Goal: Information Seeking & Learning: Learn about a topic

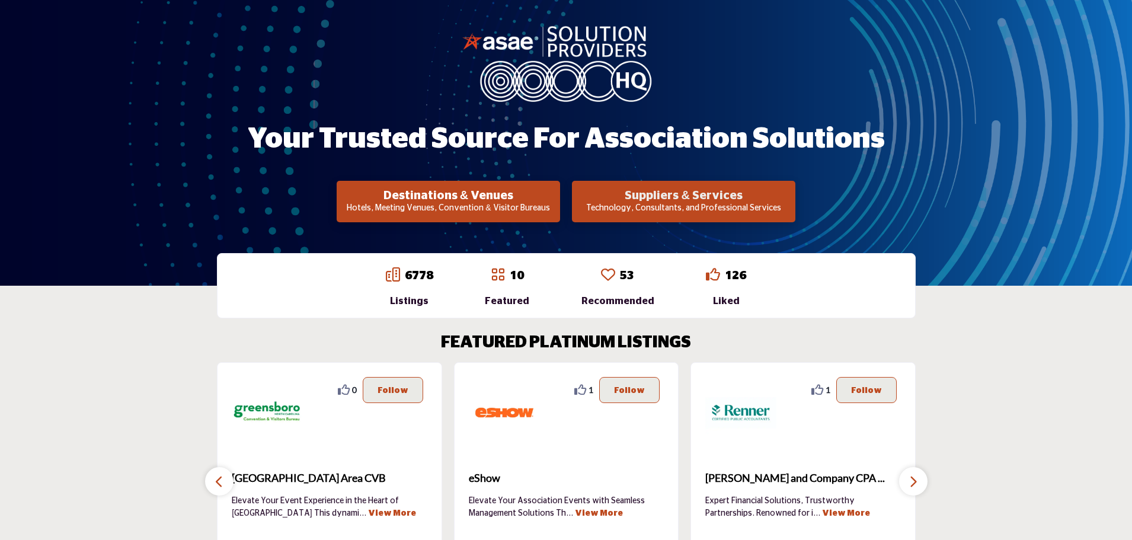
scroll to position [119, 0]
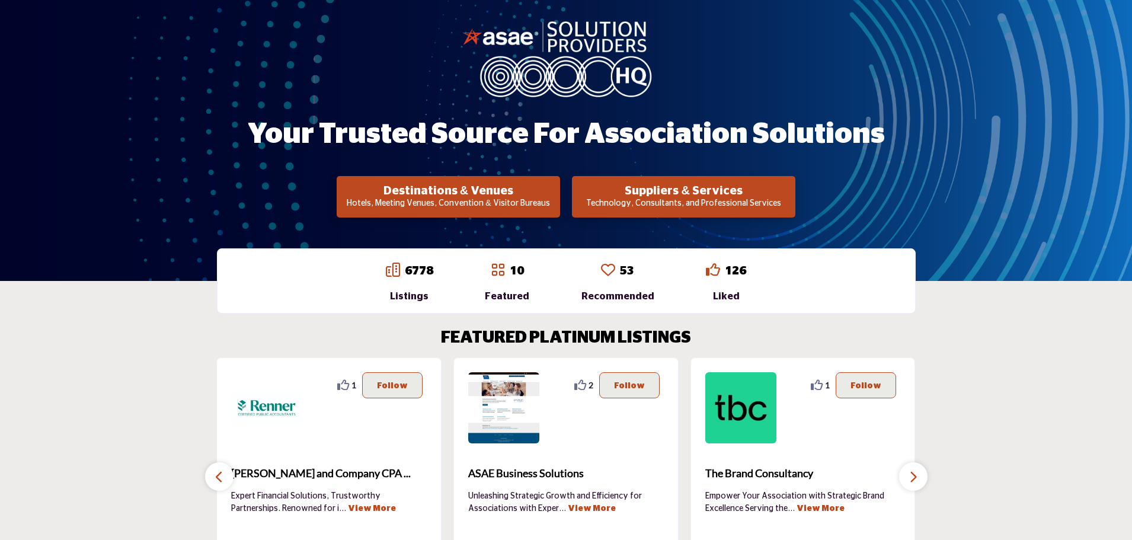
click at [557, 200] on p "Technology, Consultants, and Professional Services" at bounding box center [448, 204] width 216 height 12
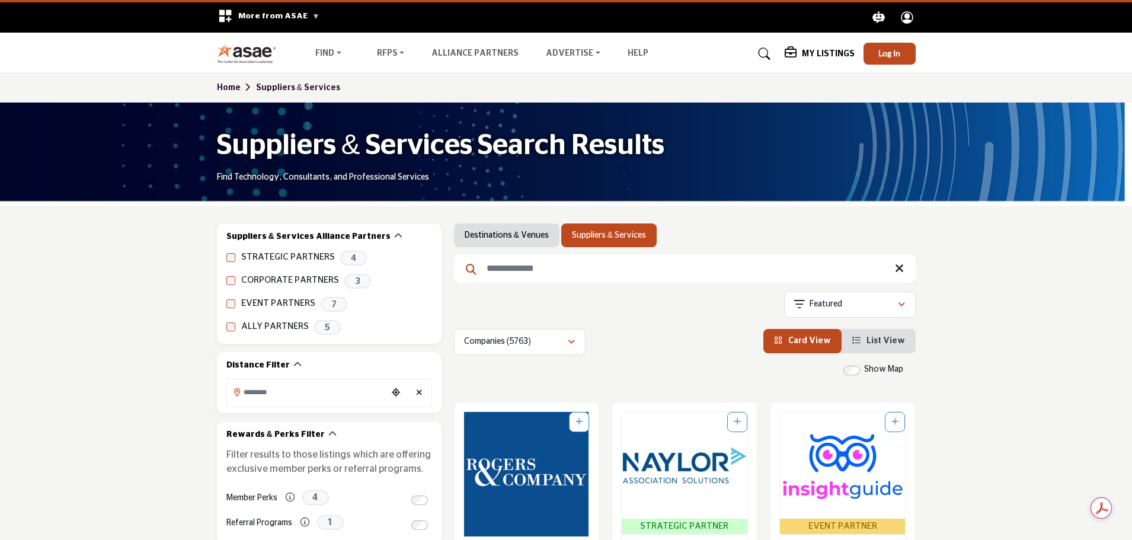
click at [558, 269] on input "Search Keyword" at bounding box center [685, 268] width 462 height 28
type input "**********"
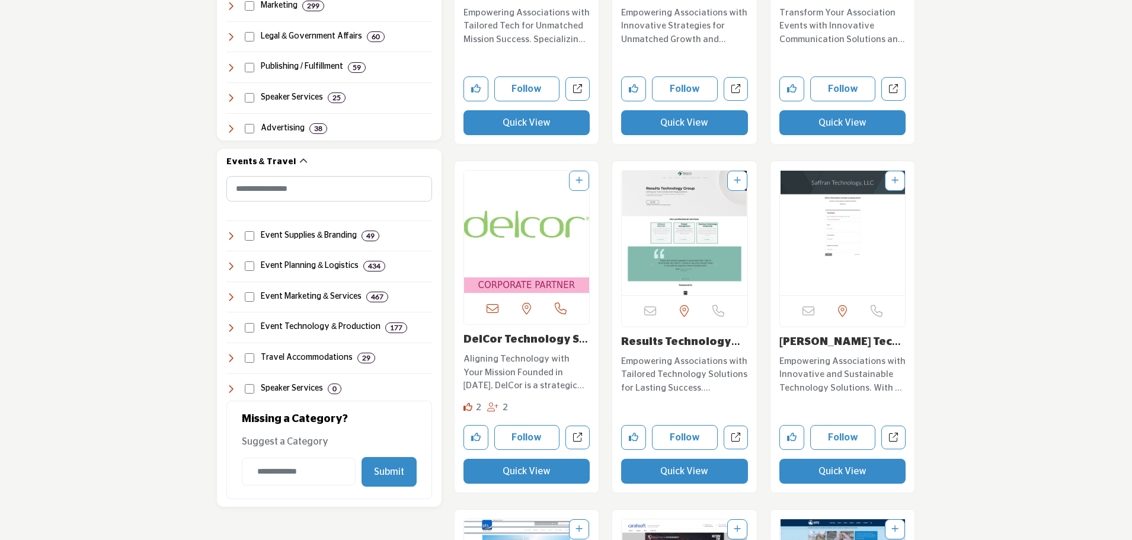
scroll to position [949, 0]
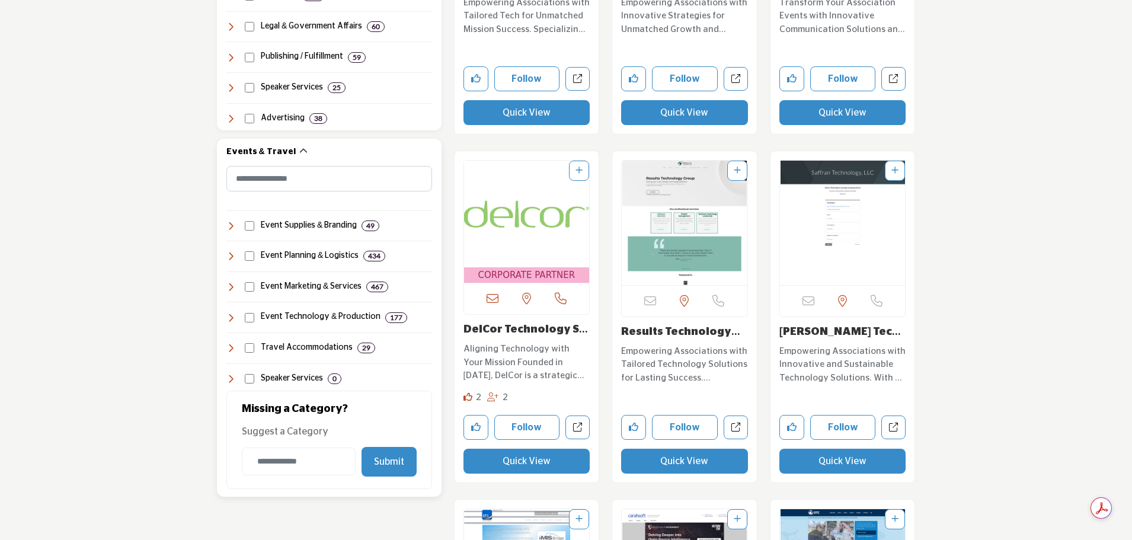
click at [233, 317] on icon at bounding box center [230, 317] width 9 height 9
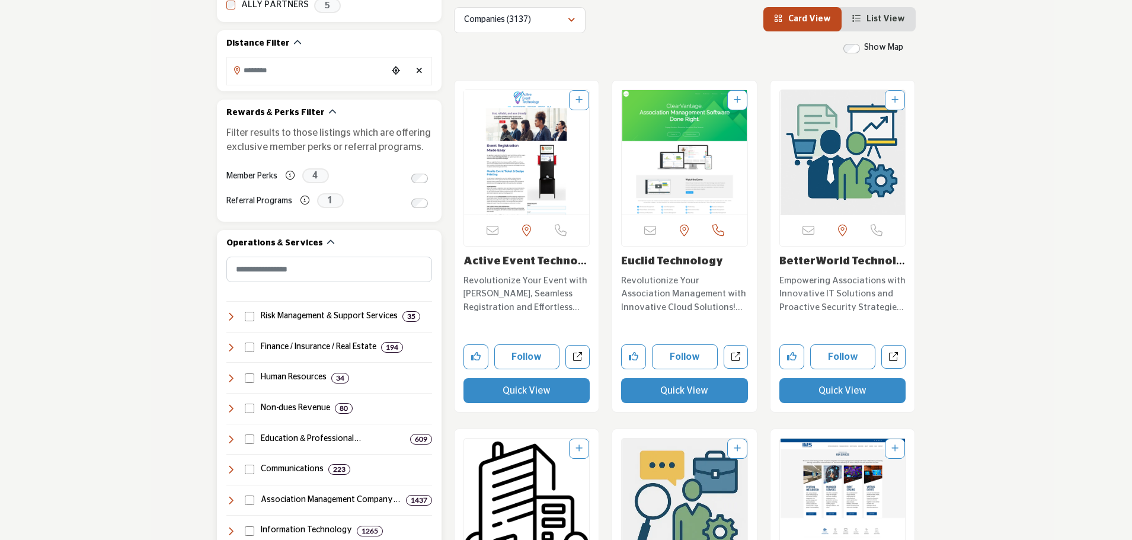
scroll to position [296, 0]
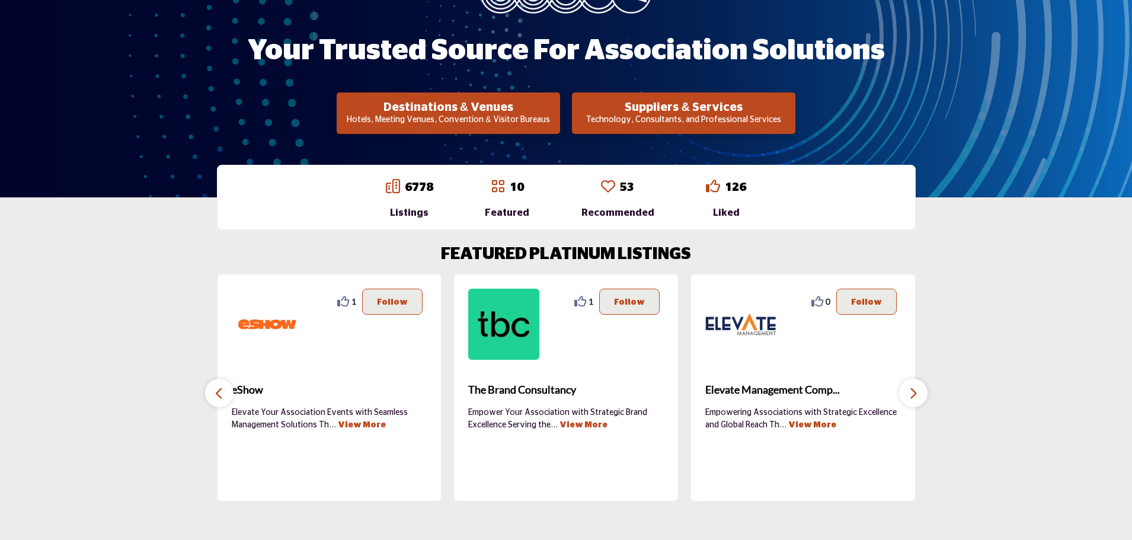
scroll to position [237, 0]
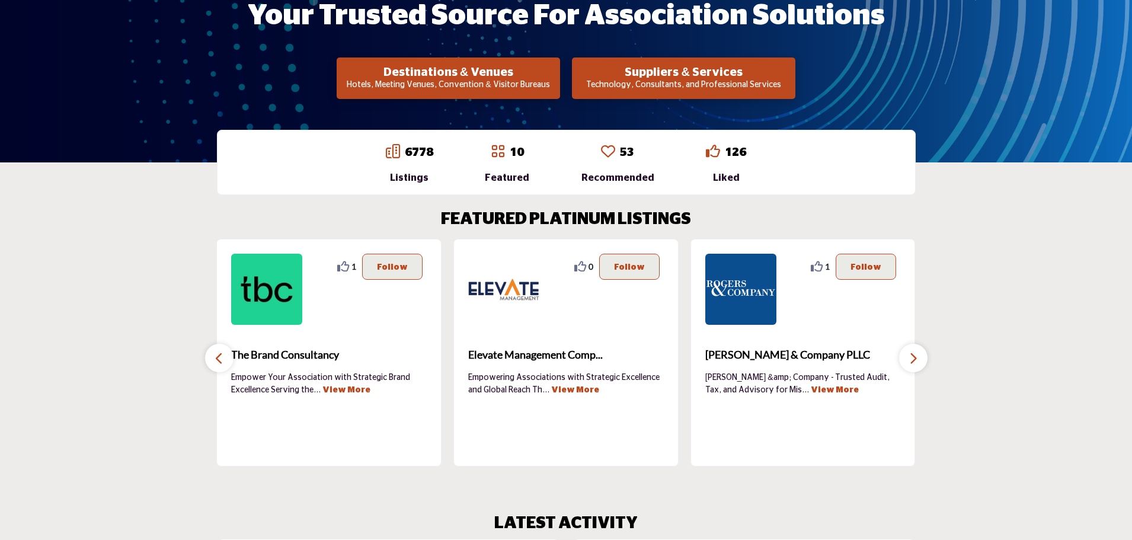
click at [413, 152] on link "6778" at bounding box center [419, 152] width 28 height 12
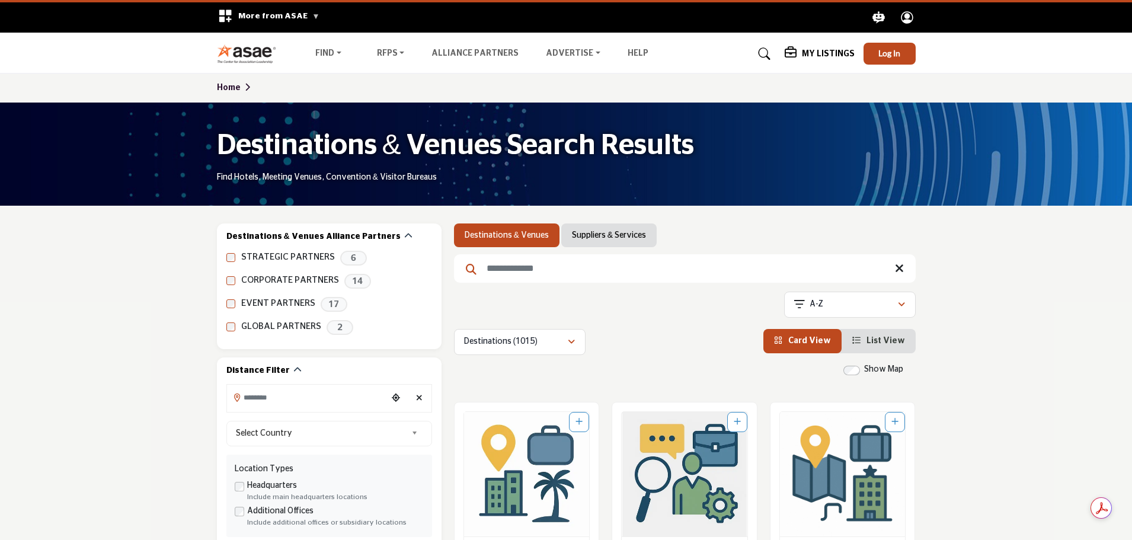
drag, startPoint x: 608, startPoint y: 230, endPoint x: 526, endPoint y: 332, distance: 130.4
click at [608, 230] on link "Suppliers & Services" at bounding box center [609, 235] width 74 height 12
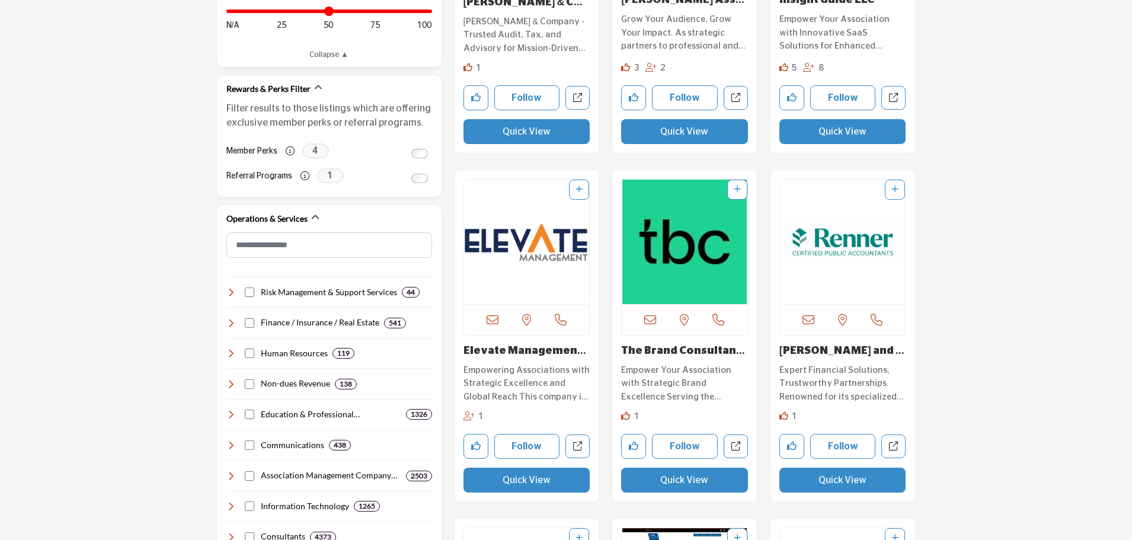
scroll to position [652, 0]
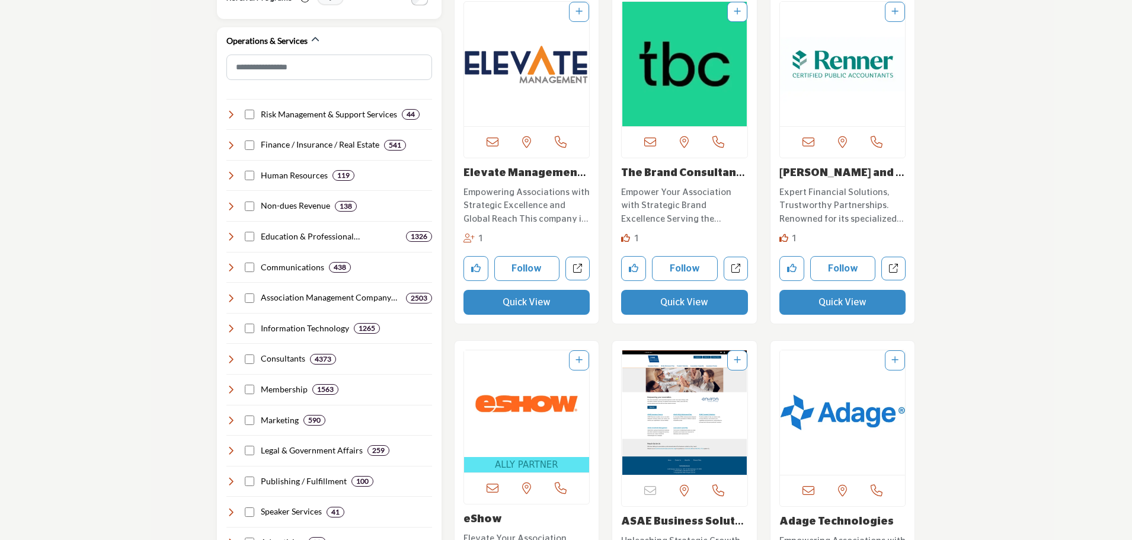
scroll to position [771, 0]
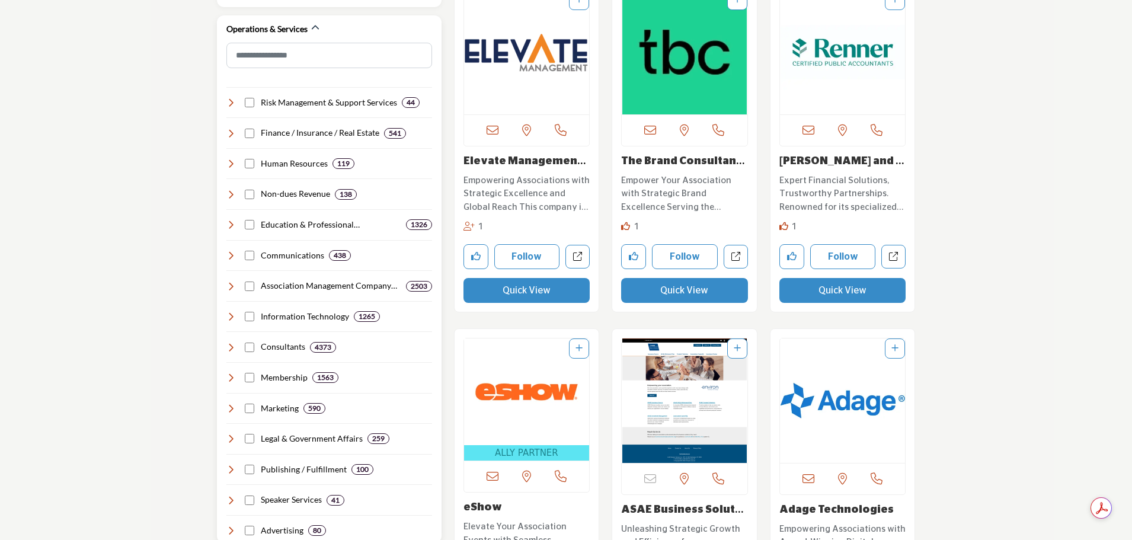
click at [230, 347] on icon at bounding box center [230, 347] width 9 height 9
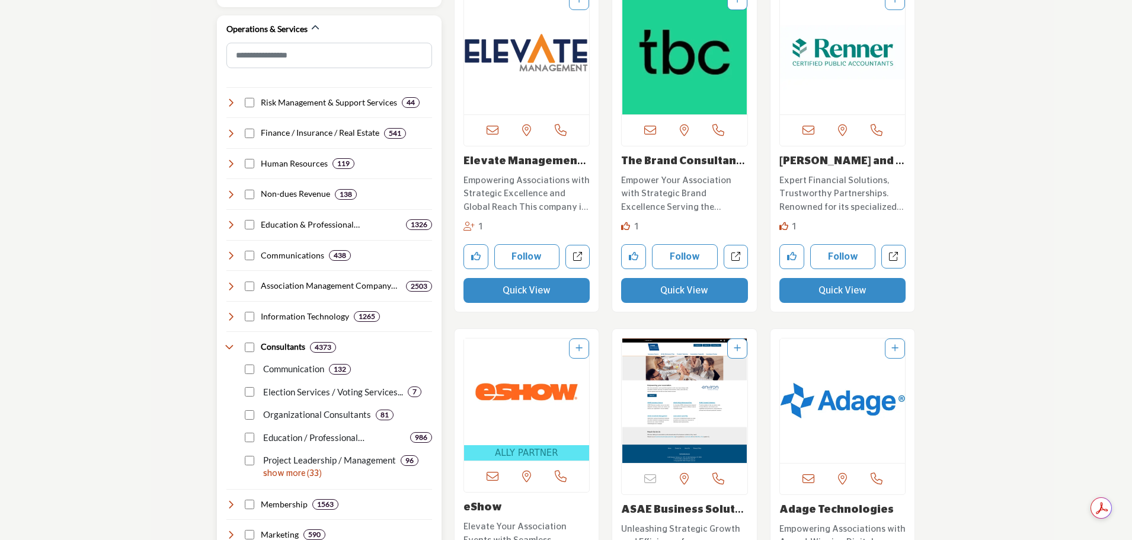
click at [284, 475] on p "show more (33)" at bounding box center [347, 474] width 169 height 12
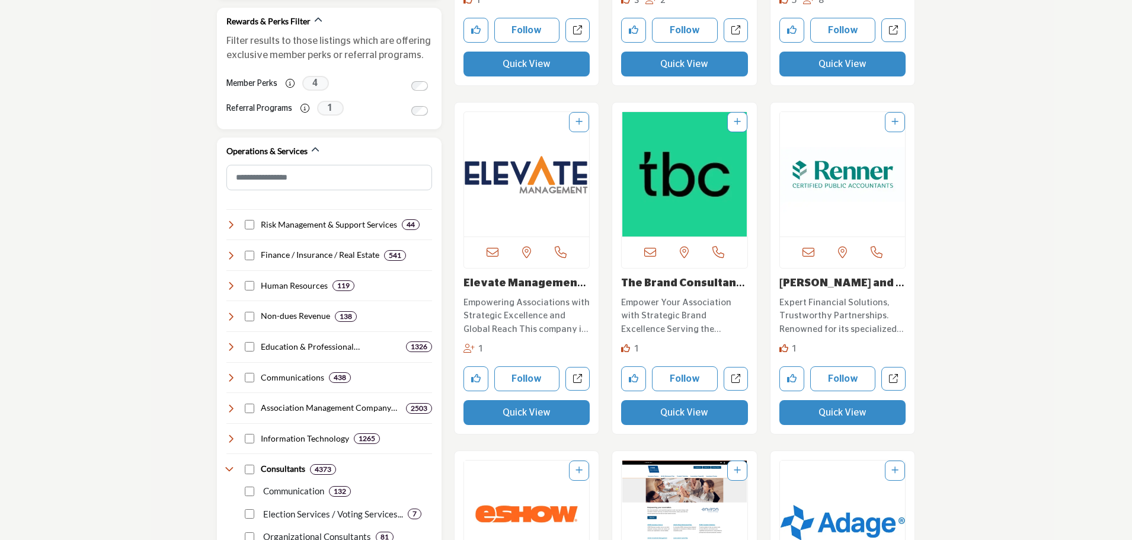
scroll to position [0, 0]
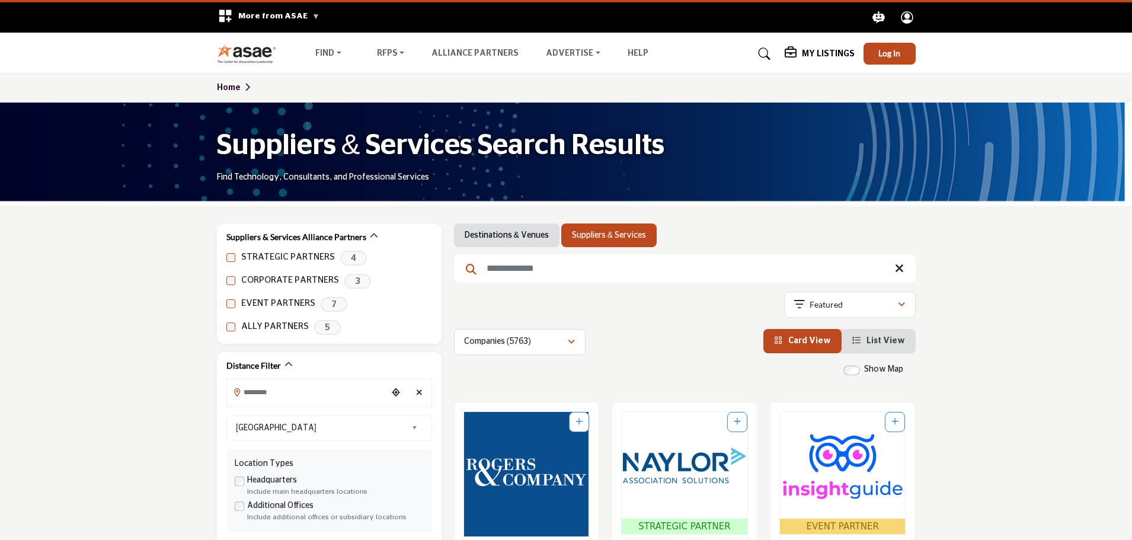
click at [560, 271] on input "Search Keyword" at bounding box center [685, 268] width 462 height 28
type input "*********"
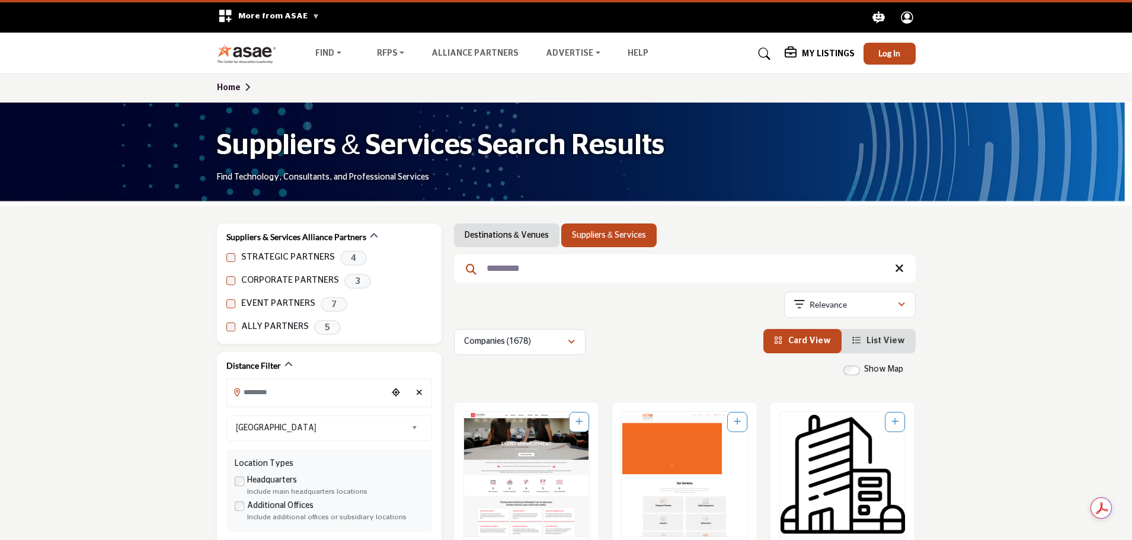
click at [900, 269] on icon at bounding box center [899, 269] width 9 height 12
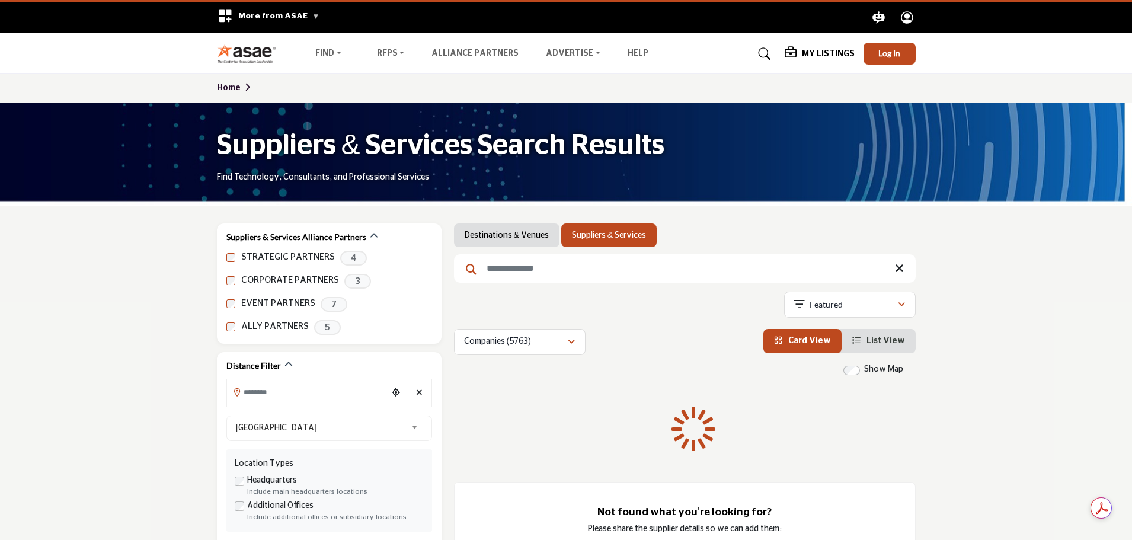
click at [876, 341] on span "List View" at bounding box center [886, 341] width 39 height 8
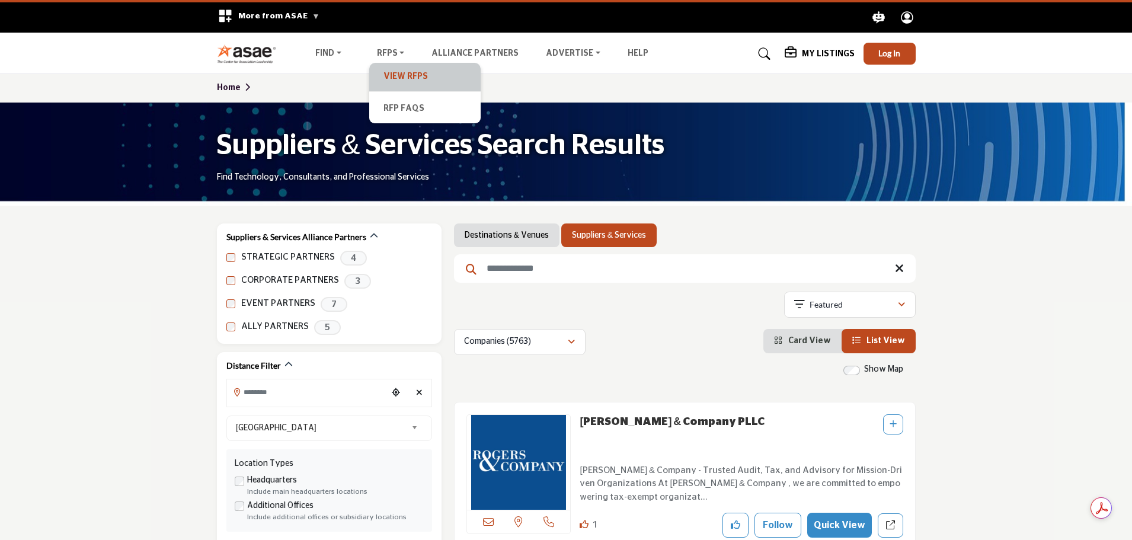
click at [399, 72] on link "View RFPs" at bounding box center [425, 77] width 100 height 17
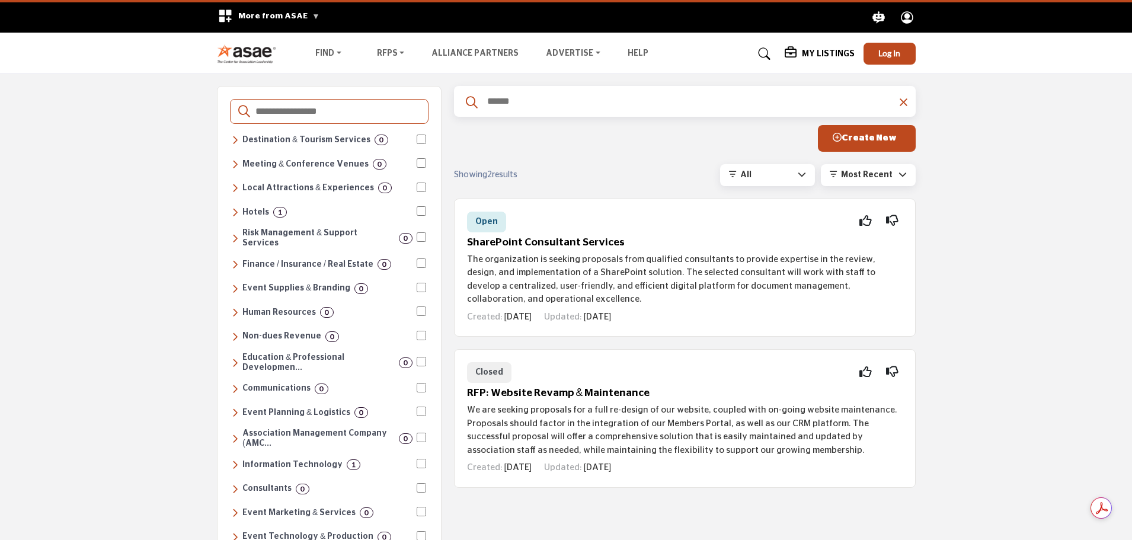
click at [803, 175] on icon at bounding box center [802, 174] width 8 height 8
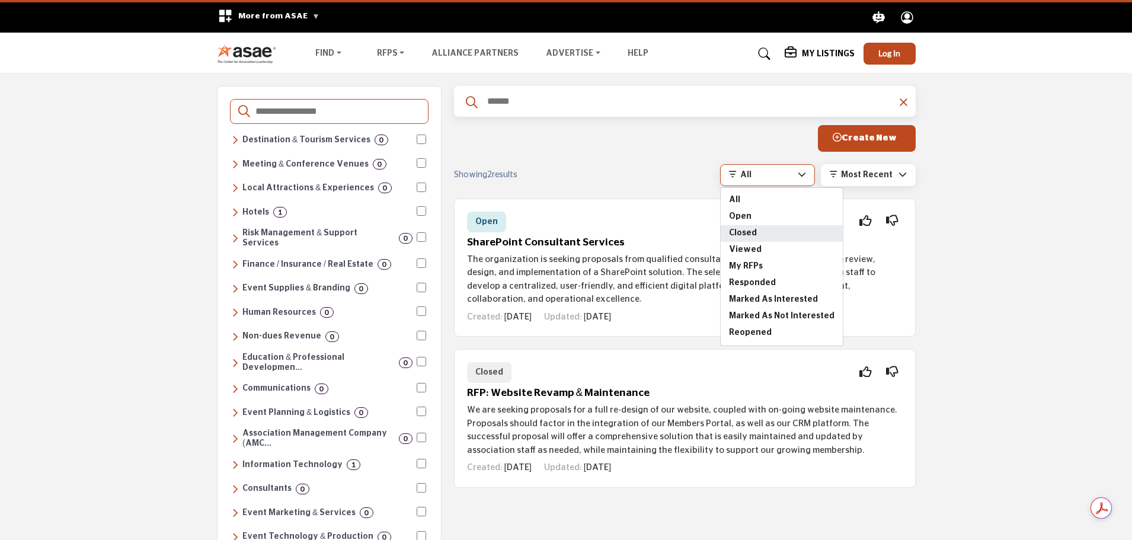
click at [746, 235] on span "Closed" at bounding box center [782, 233] width 122 height 17
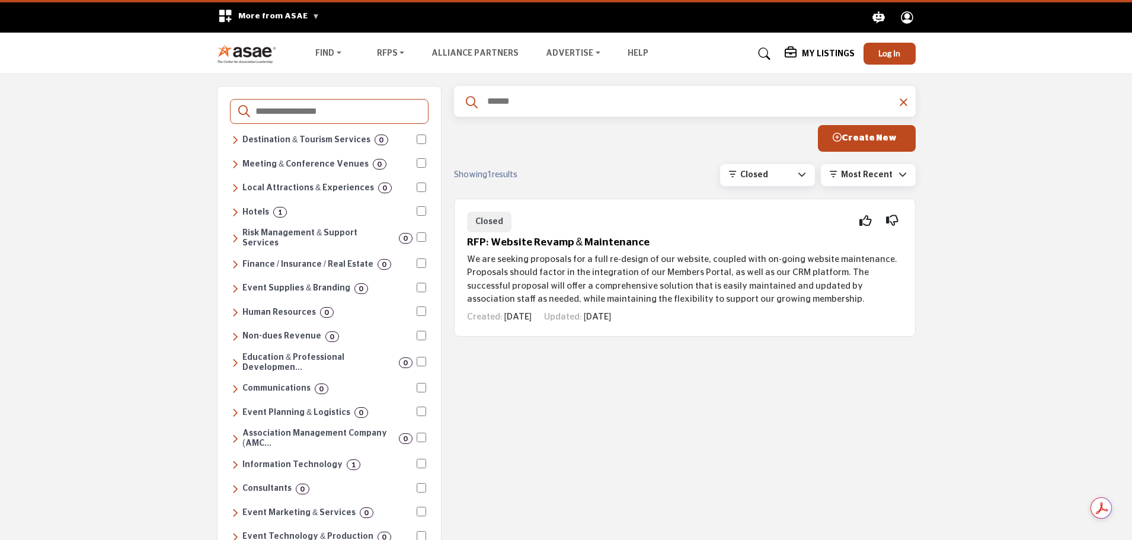
click at [761, 177] on span "Closed" at bounding box center [754, 175] width 28 height 8
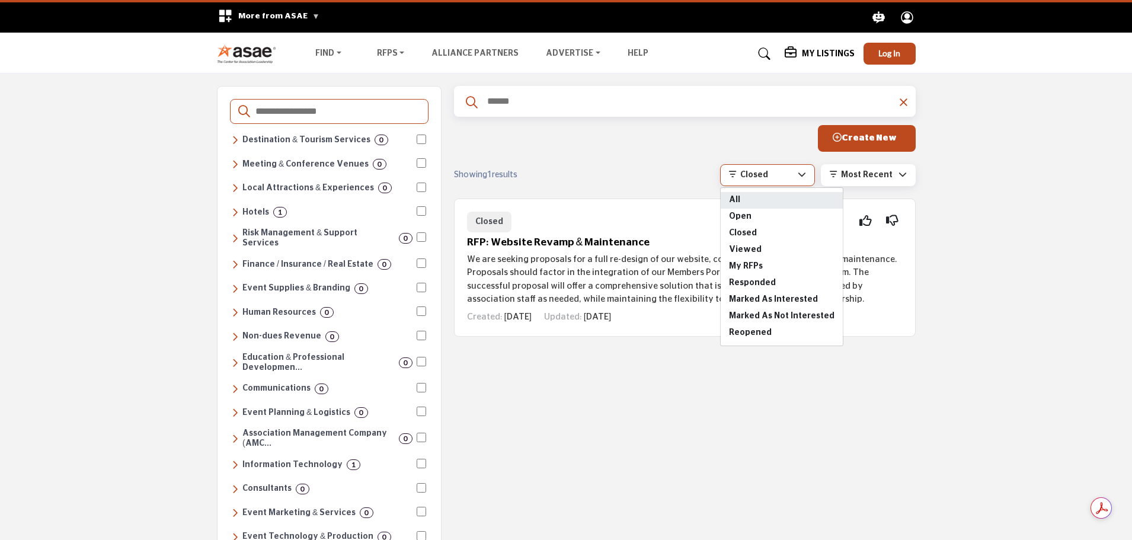
click at [758, 199] on span "All" at bounding box center [782, 200] width 122 height 17
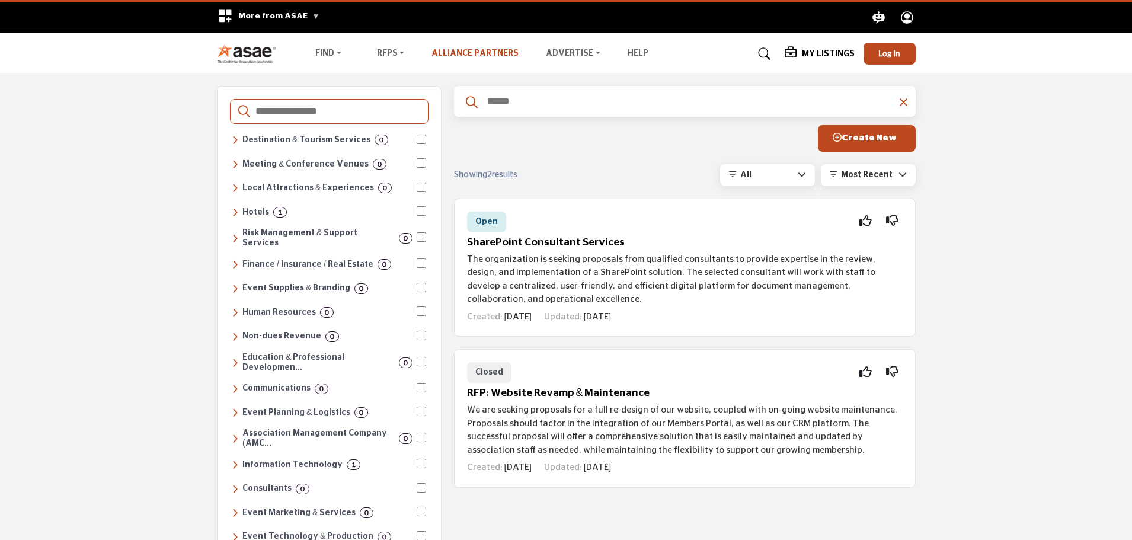
click at [465, 55] on link "Alliance Partners" at bounding box center [475, 53] width 87 height 8
